Goal: Navigation & Orientation: Find specific page/section

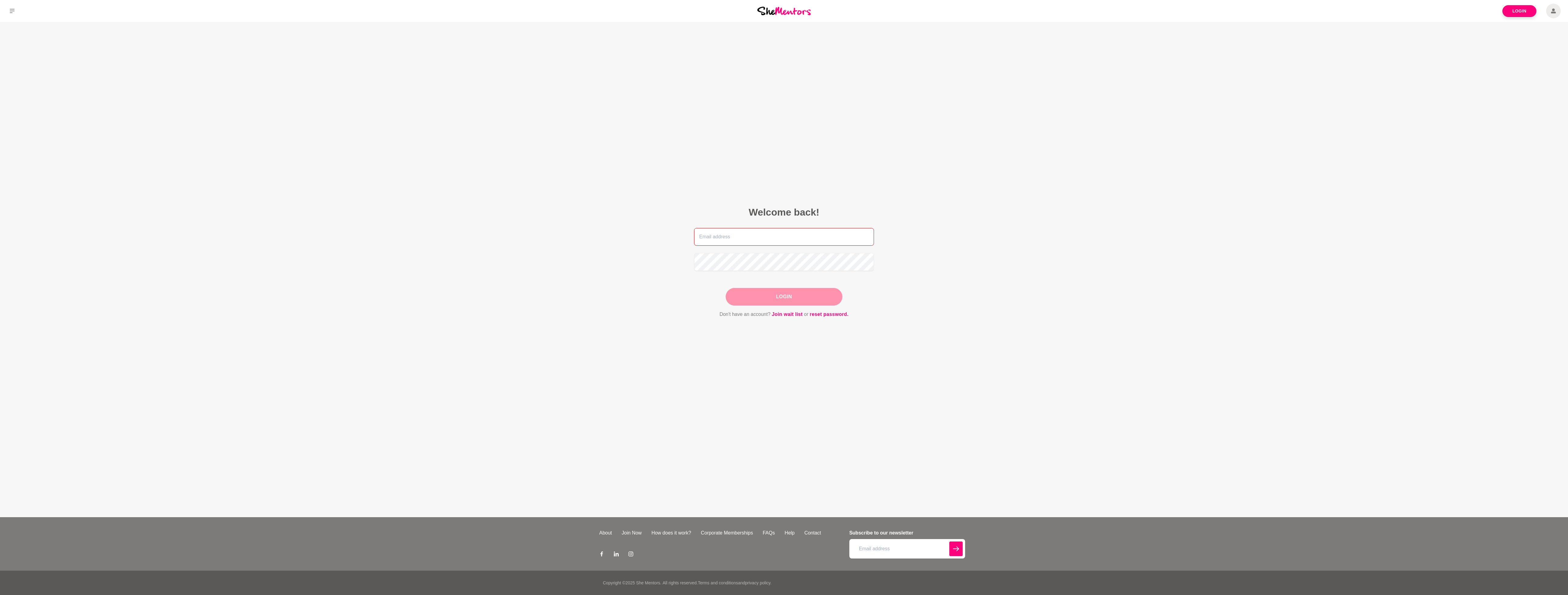
type input "[EMAIL_ADDRESS][PERSON_NAME][DOMAIN_NAME]"
click at [601, 197] on main "Welcome back! [EMAIL_ADDRESS][PERSON_NAME][DOMAIN_NAME] Login Don't have an acc…" at bounding box center [784, 269] width 1568 height 495
click at [780, 293] on button "Login" at bounding box center [784, 297] width 117 height 18
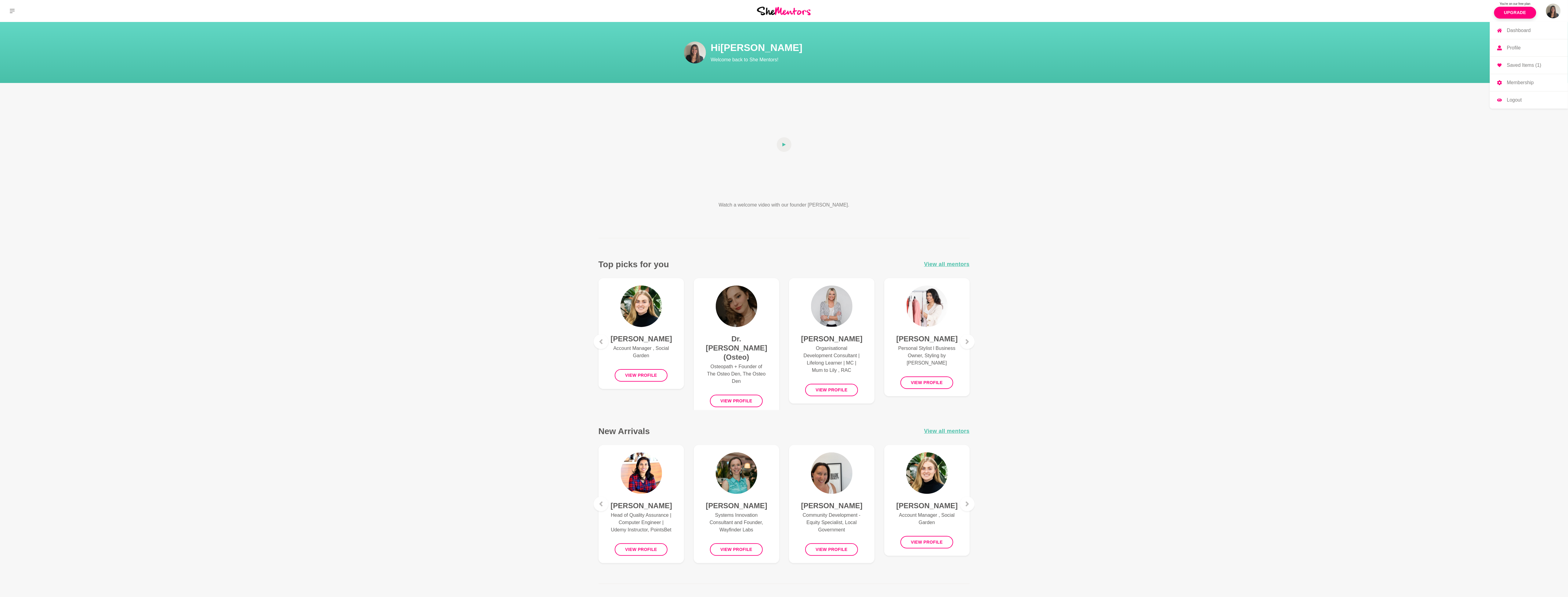
click at [1552, 13] on img at bounding box center [1553, 11] width 15 height 15
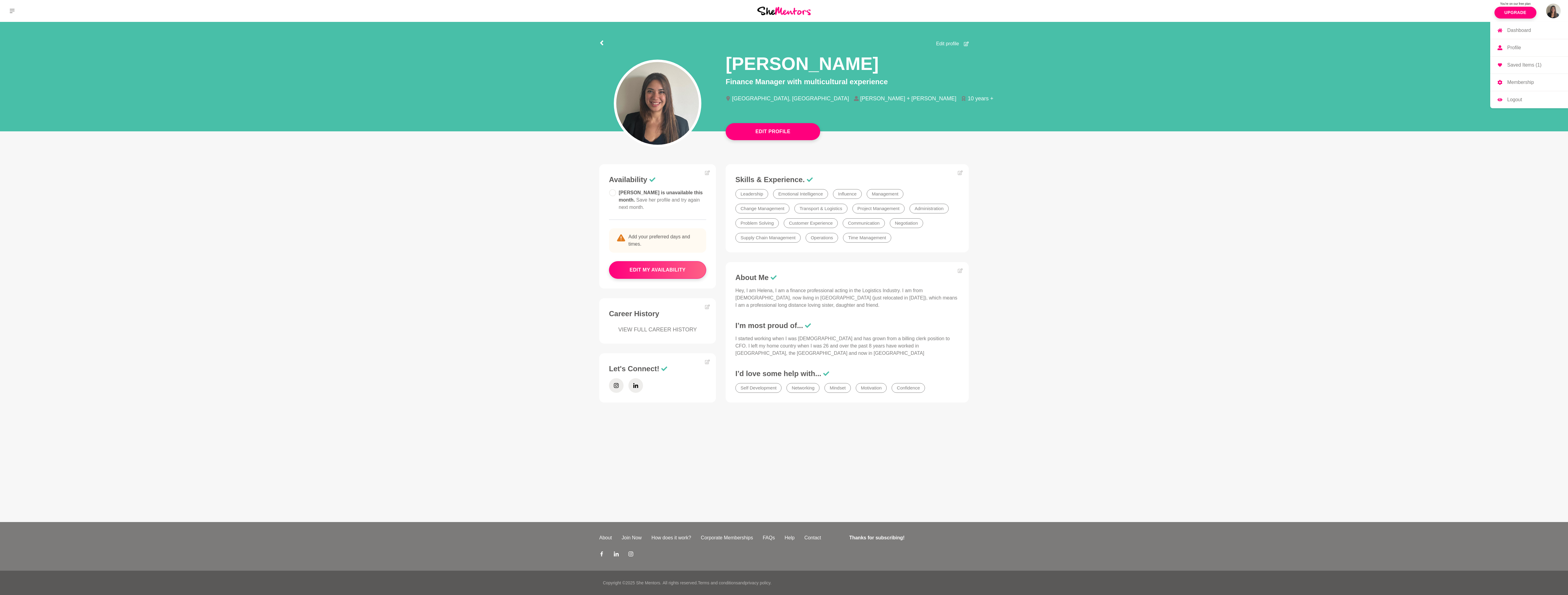
click at [1527, 79] on link "Membership" at bounding box center [1529, 82] width 78 height 17
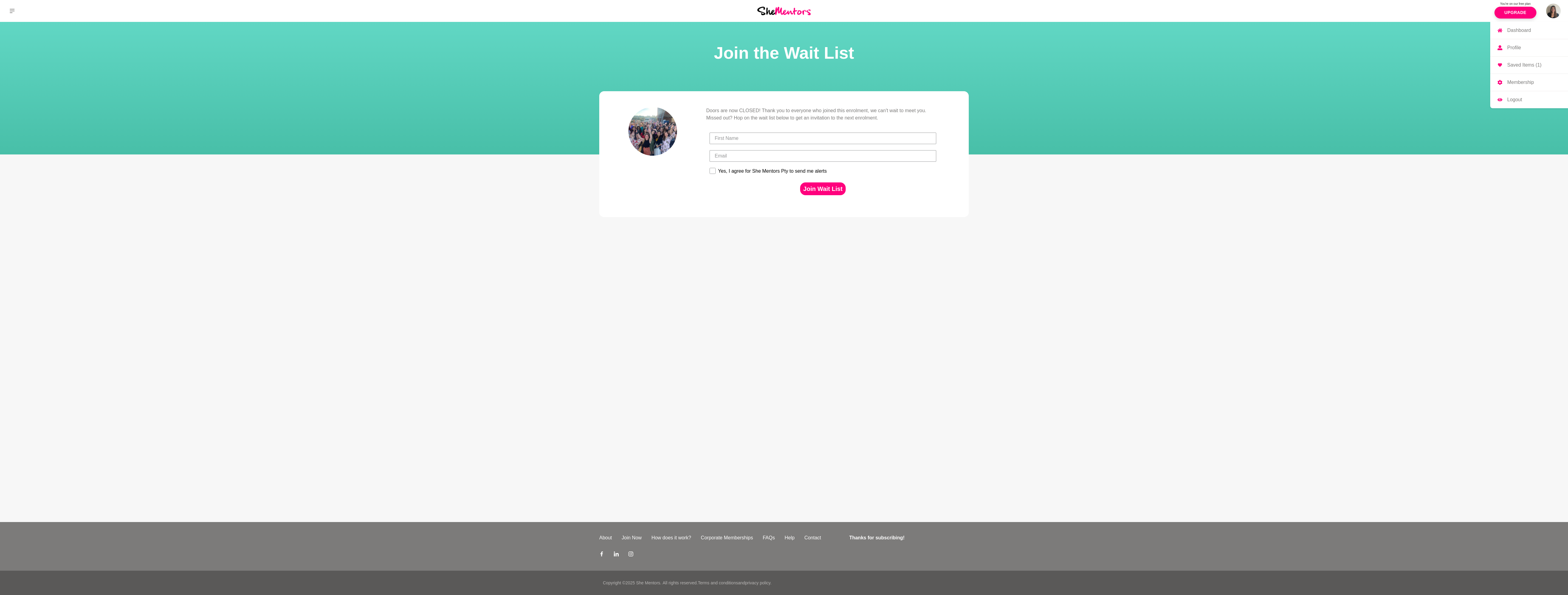
click at [1517, 44] on link "Profile" at bounding box center [1529, 48] width 78 height 17
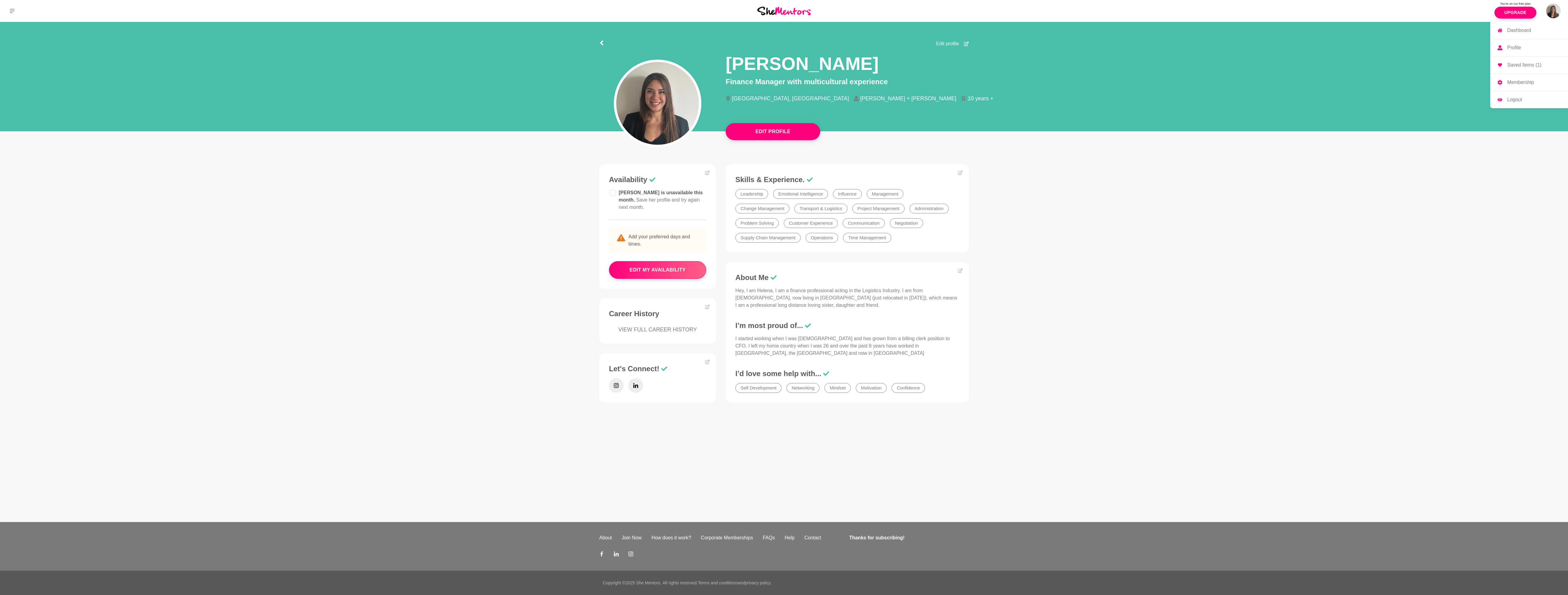
click at [1519, 29] on p "Dashboard" at bounding box center [1519, 30] width 24 height 5
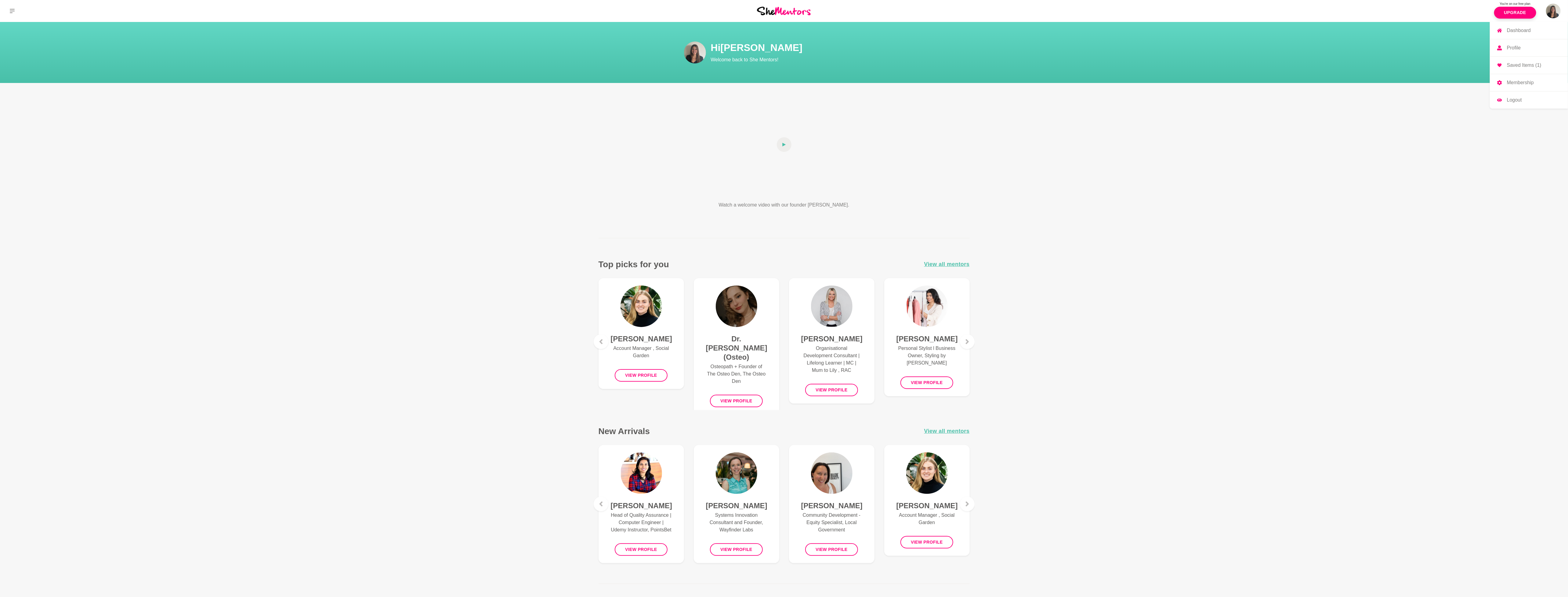
click at [1525, 44] on link "Profile" at bounding box center [1529, 48] width 78 height 17
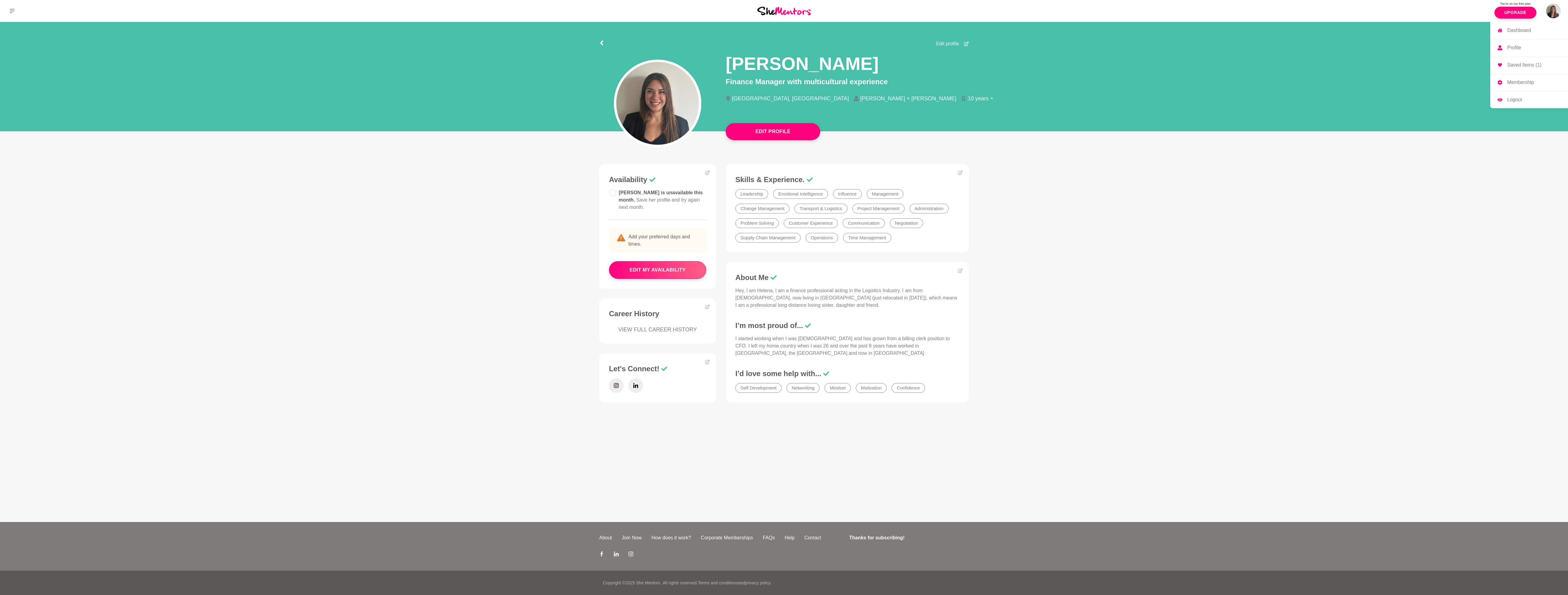
click at [1519, 44] on link "Profile" at bounding box center [1529, 48] width 78 height 17
click at [15, 12] on button at bounding box center [12, 11] width 24 height 22
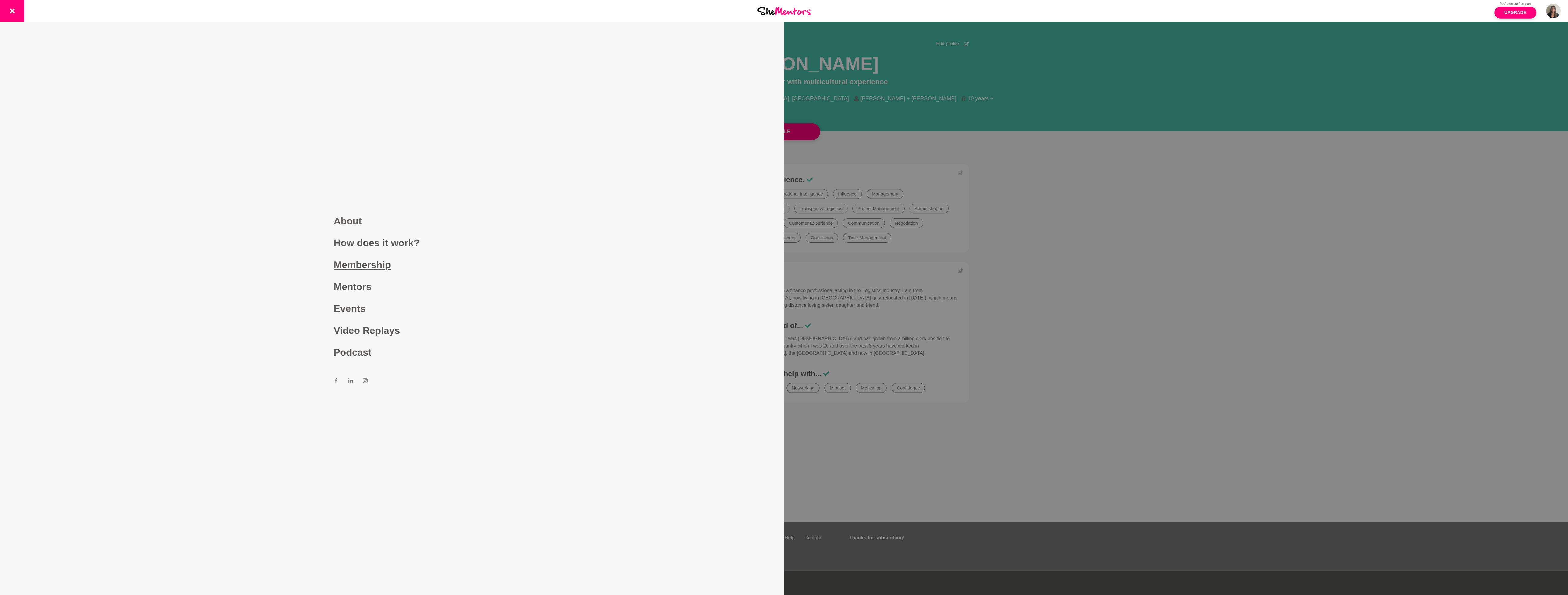
click at [372, 266] on link "Membership" at bounding box center [392, 265] width 117 height 22
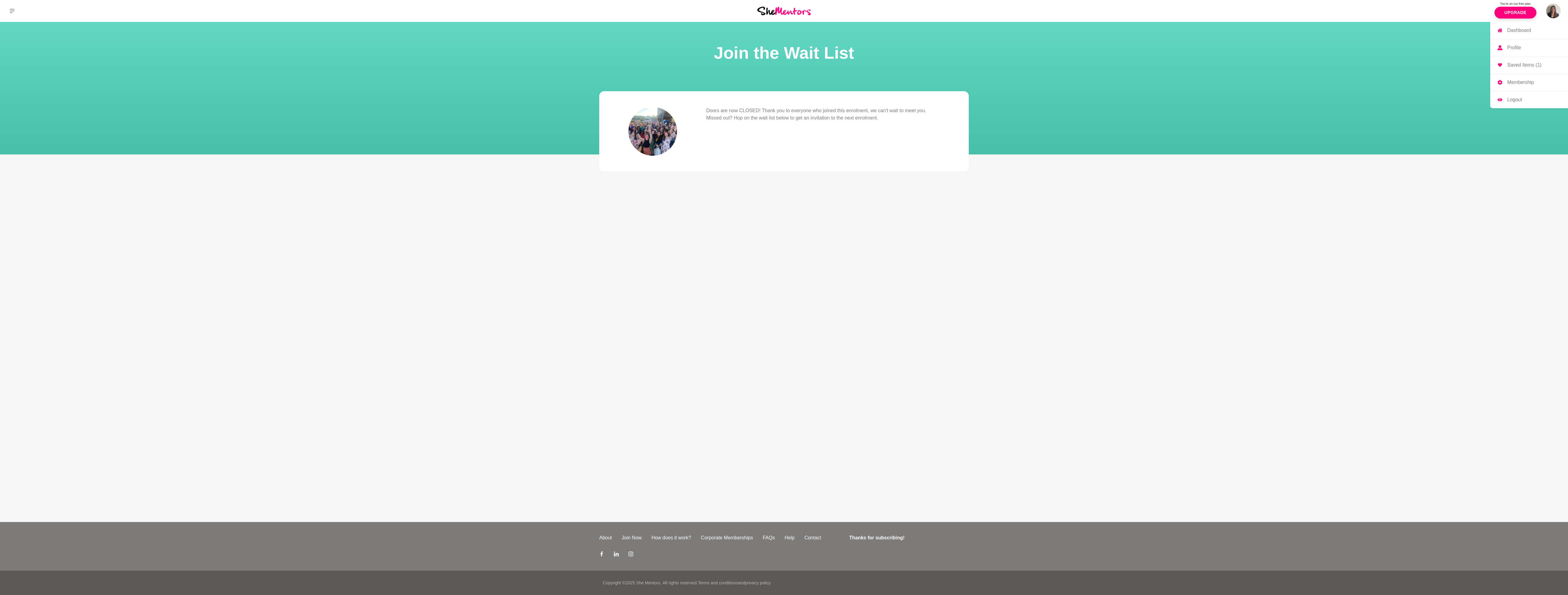
click at [1555, 10] on img at bounding box center [1553, 11] width 15 height 15
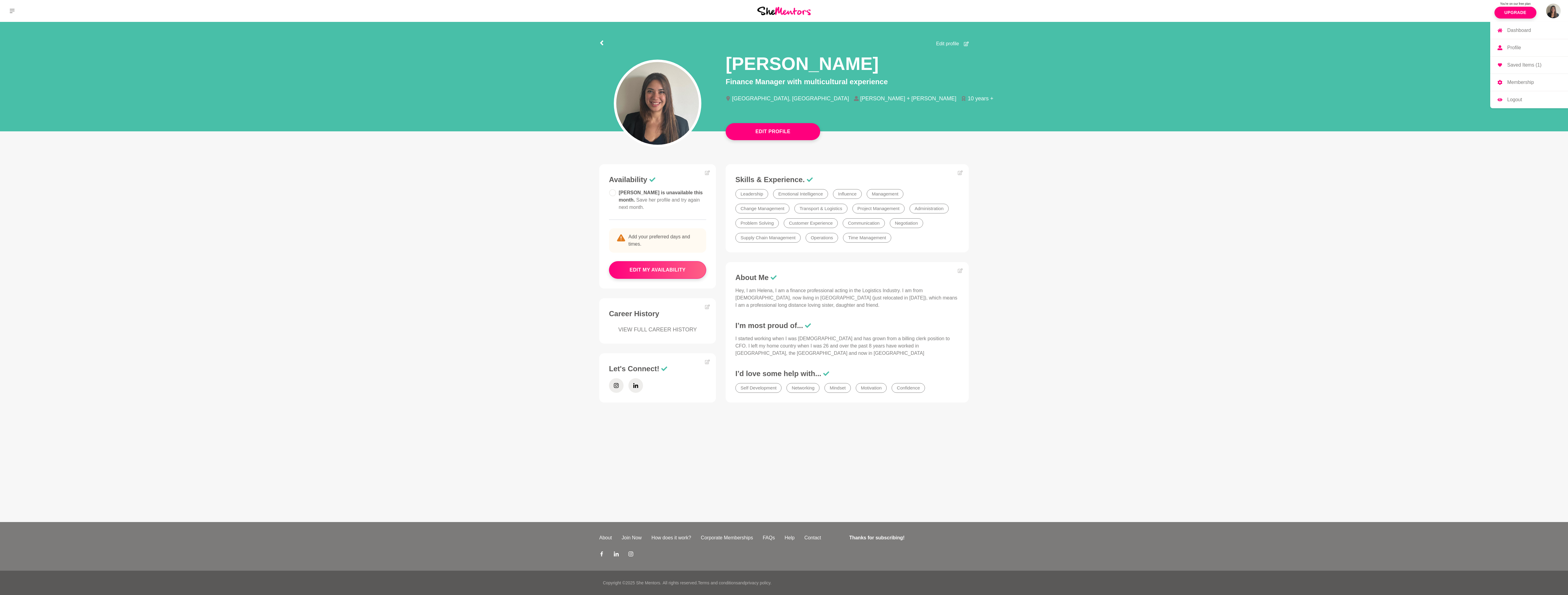
click at [1522, 65] on p "Saved Items (1)" at bounding box center [1524, 65] width 34 height 5
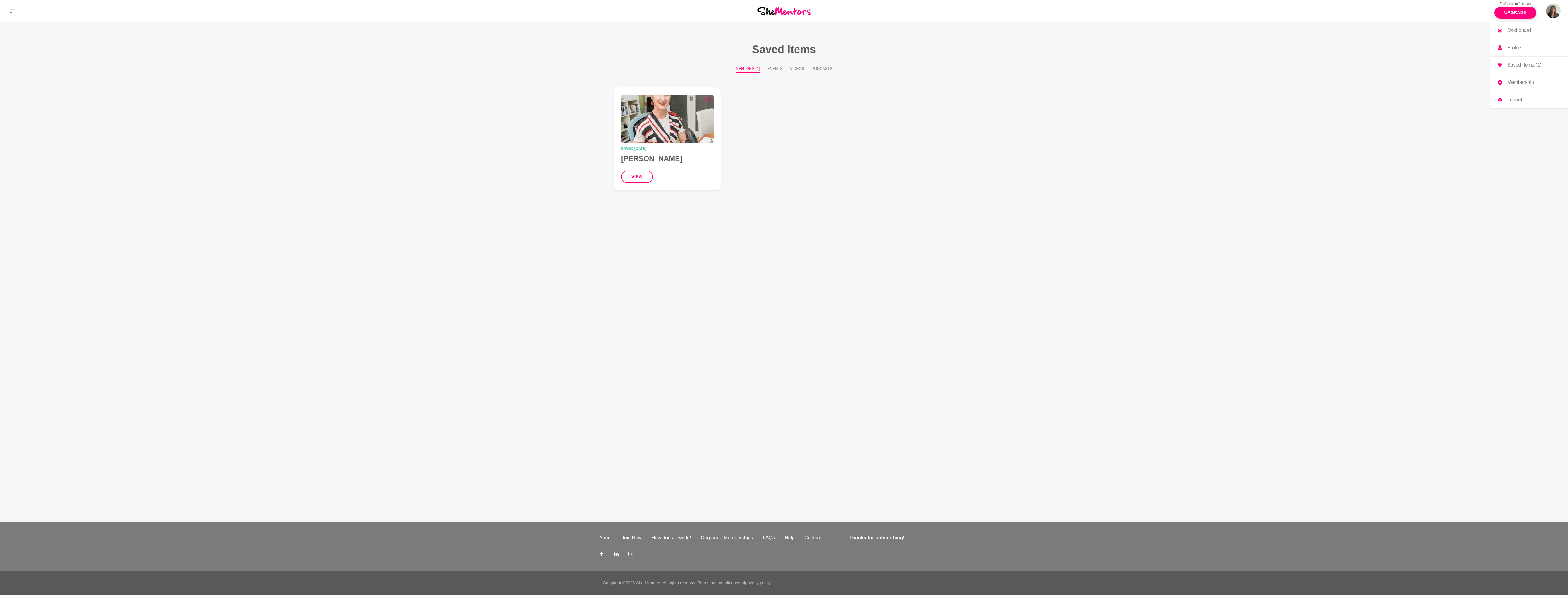
click at [1522, 49] on link "Profile" at bounding box center [1529, 48] width 78 height 17
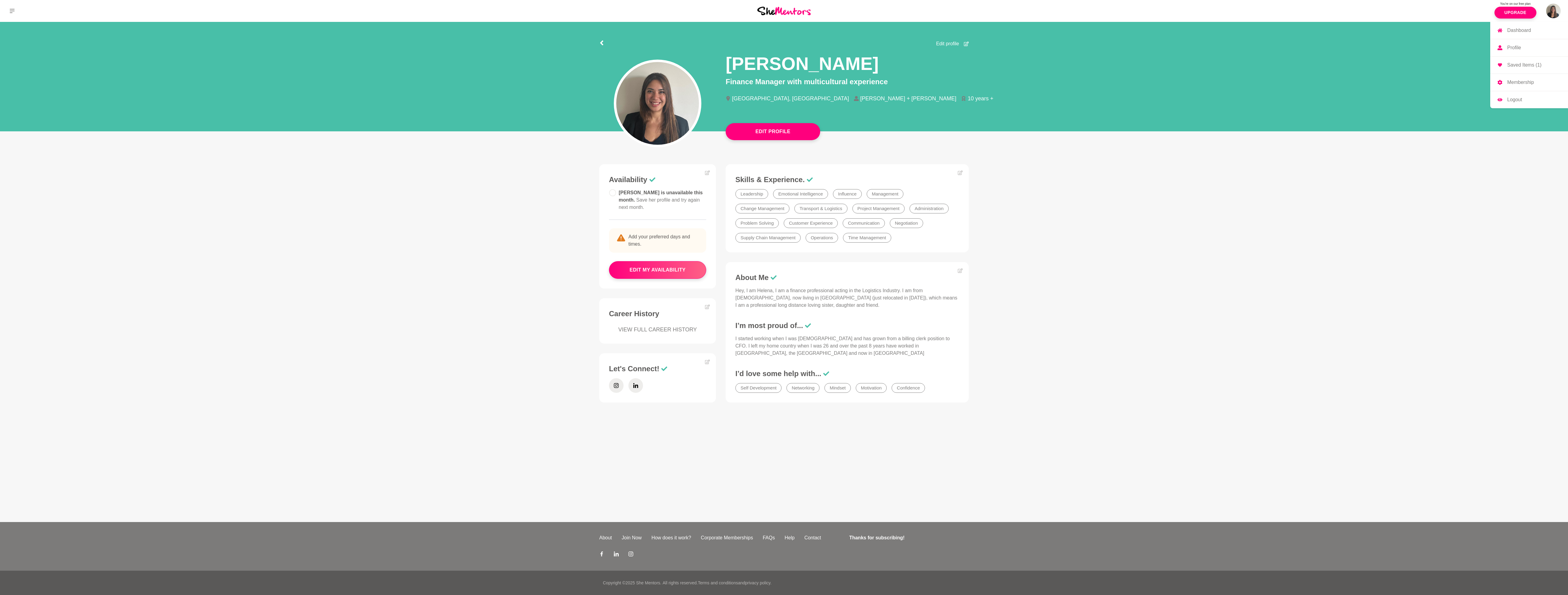
click at [1522, 33] on link "Dashboard" at bounding box center [1529, 30] width 78 height 17
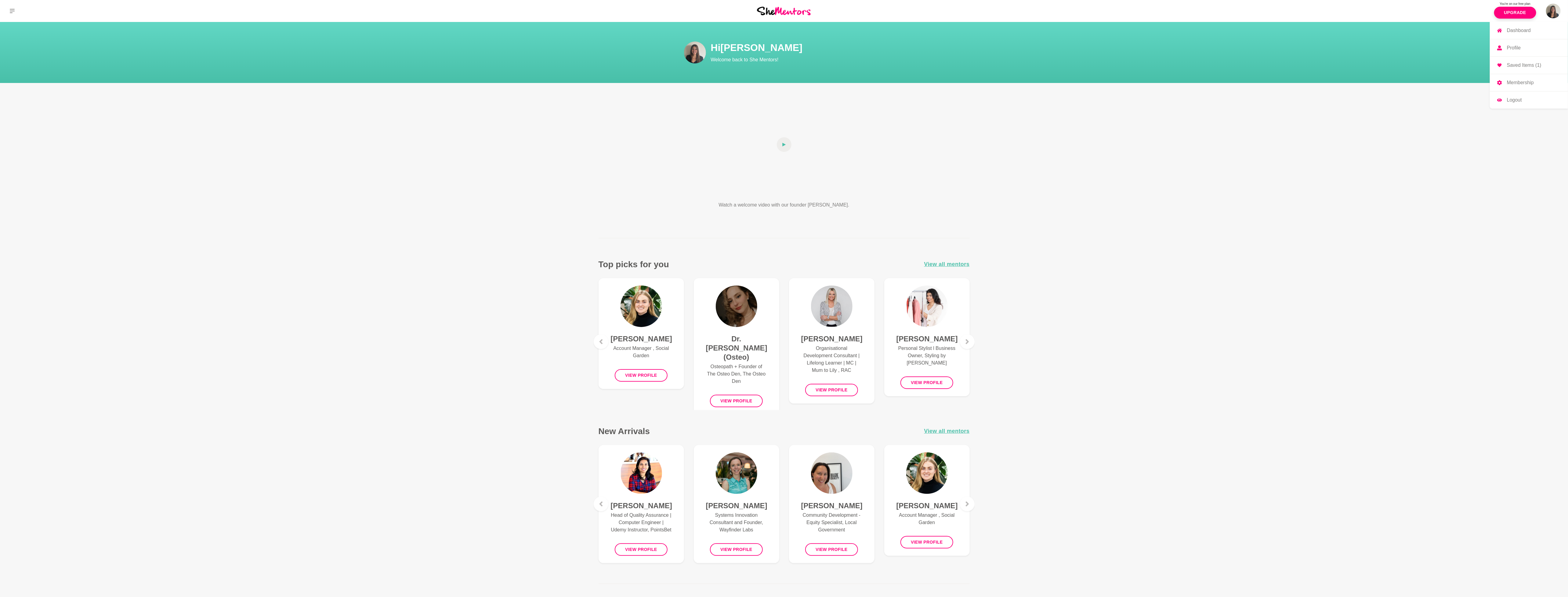
click at [1521, 86] on link "Membership" at bounding box center [1529, 82] width 78 height 17
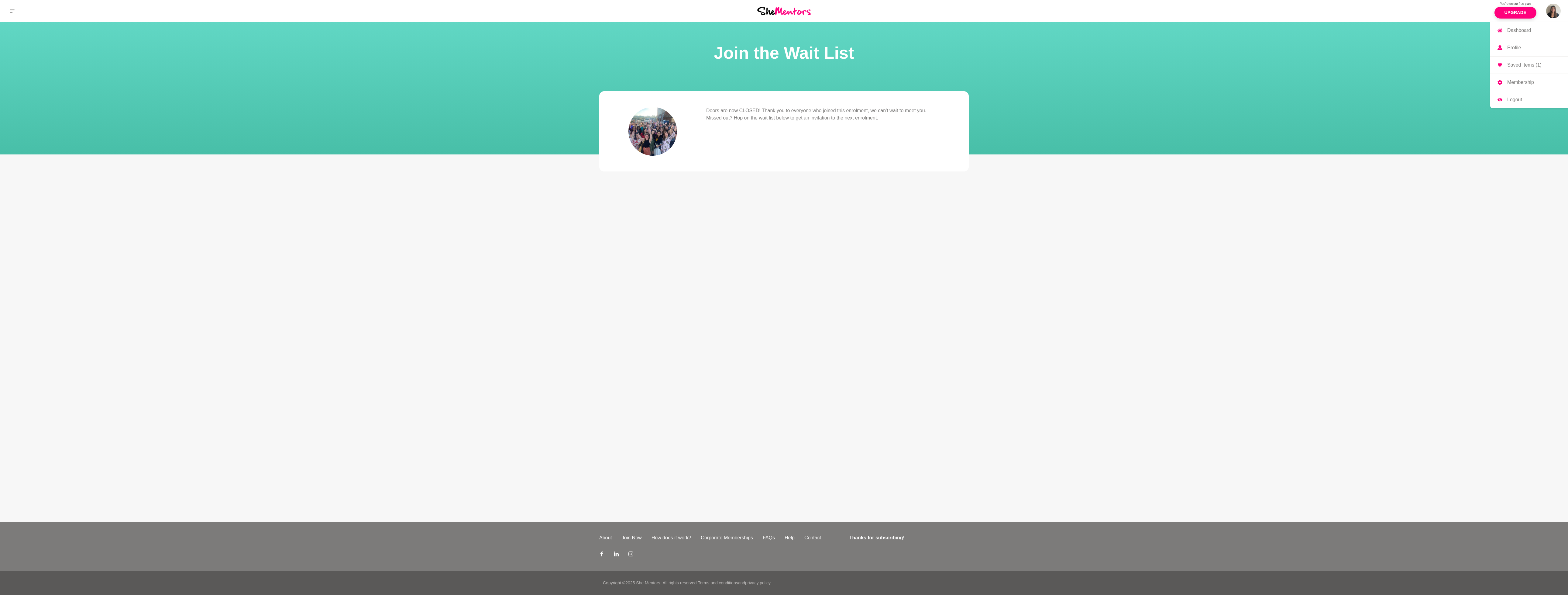
click at [1519, 66] on p "Saved Items (1)" at bounding box center [1524, 65] width 34 height 5
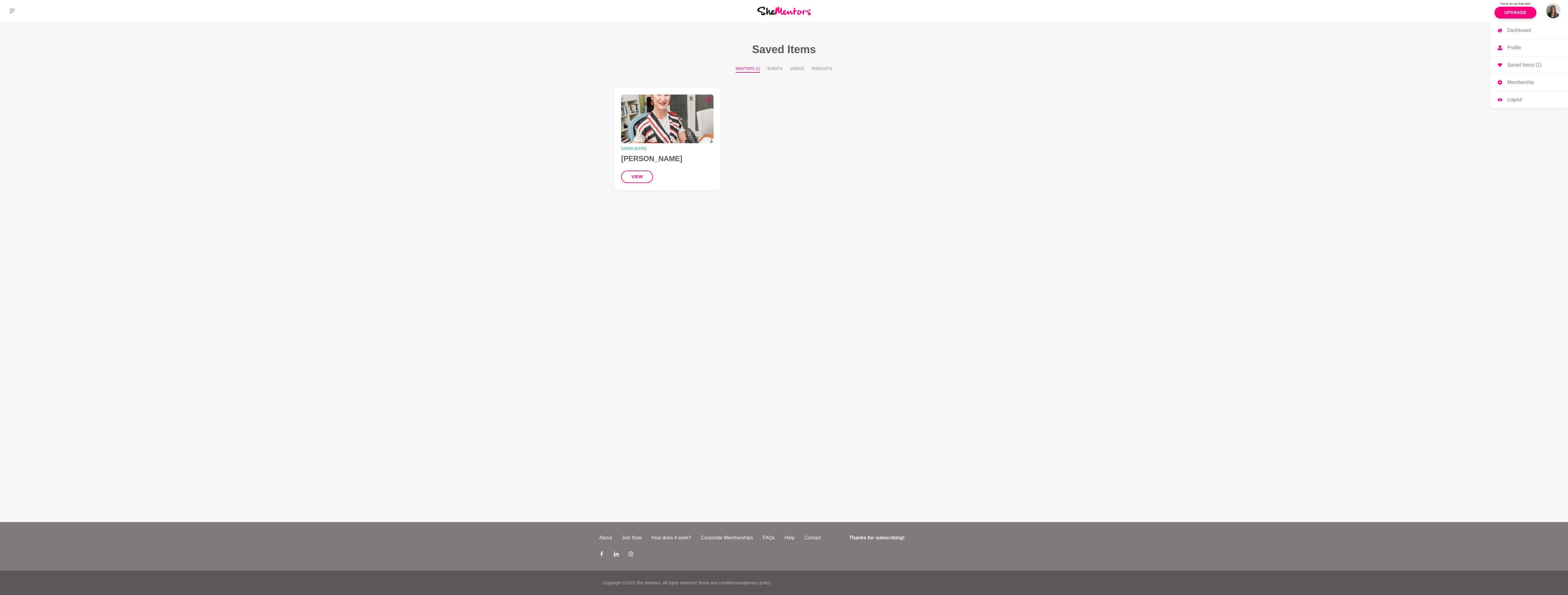
click at [1519, 53] on link "Profile" at bounding box center [1529, 48] width 78 height 17
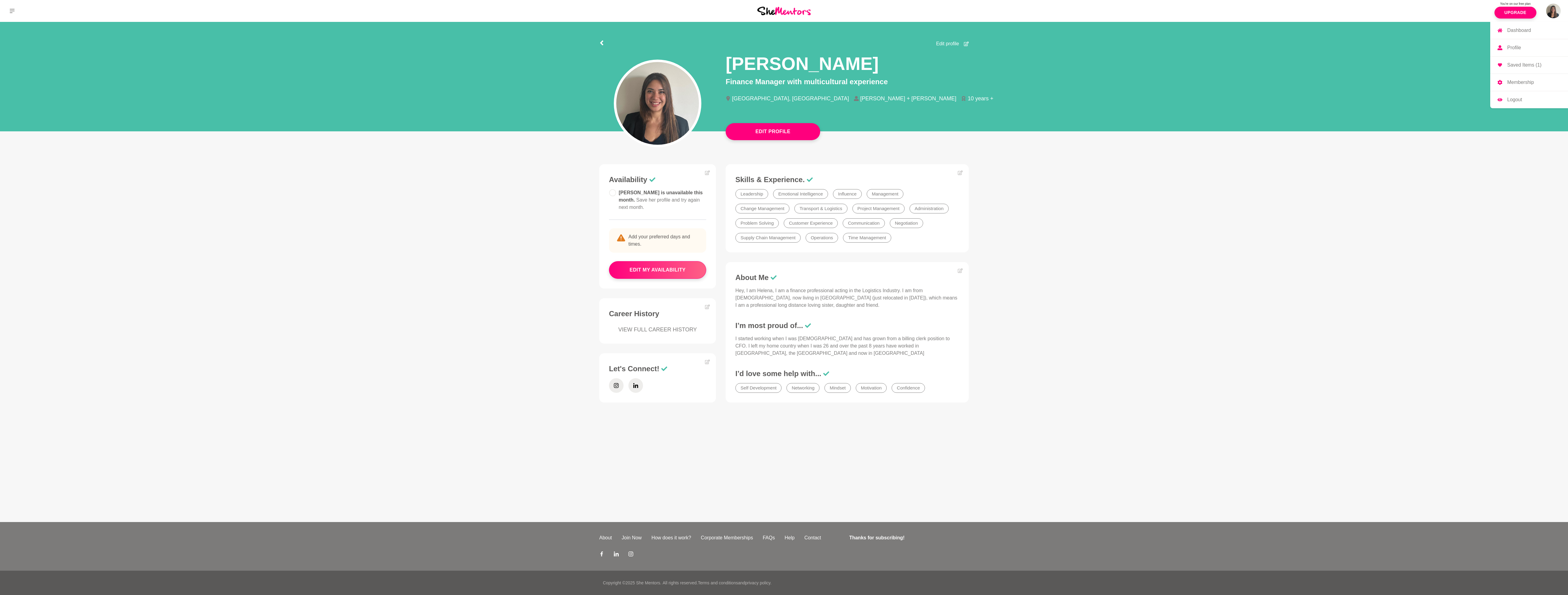
click at [1519, 35] on link "Dashboard" at bounding box center [1529, 30] width 78 height 17
